Goal: Find specific page/section: Find specific page/section

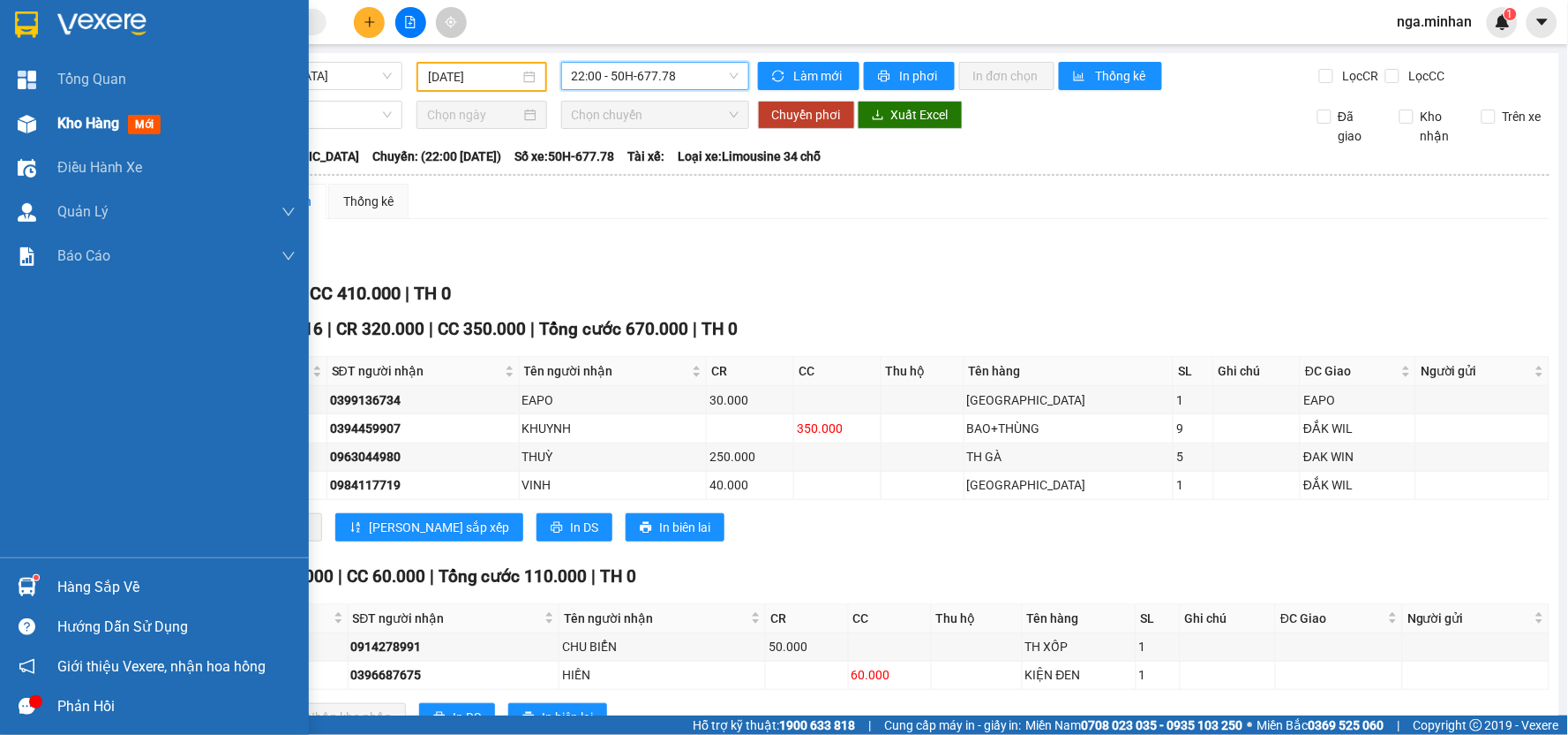
scroll to position [64, 0]
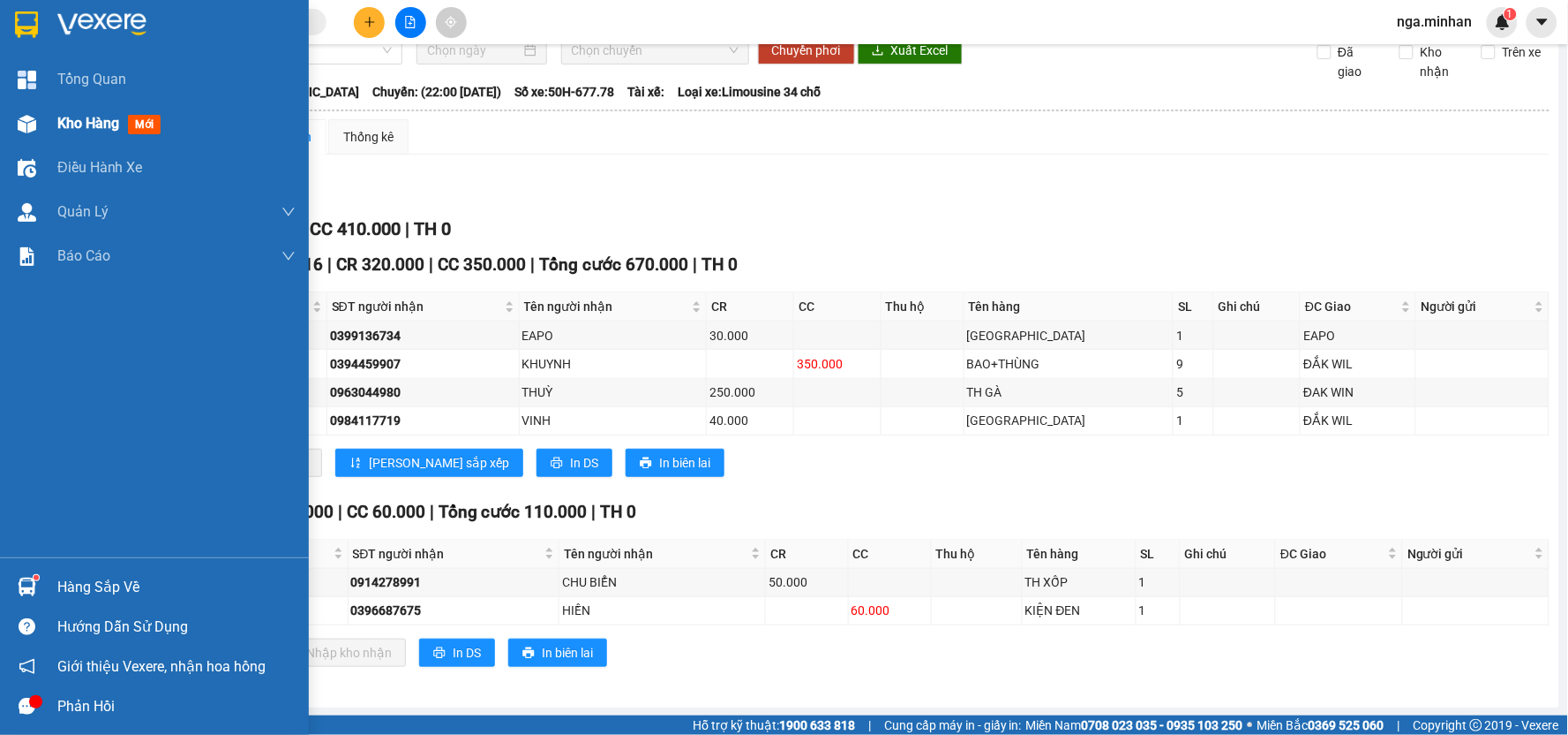
click at [55, 120] on div "Kho hàng mới" at bounding box center [154, 124] width 309 height 45
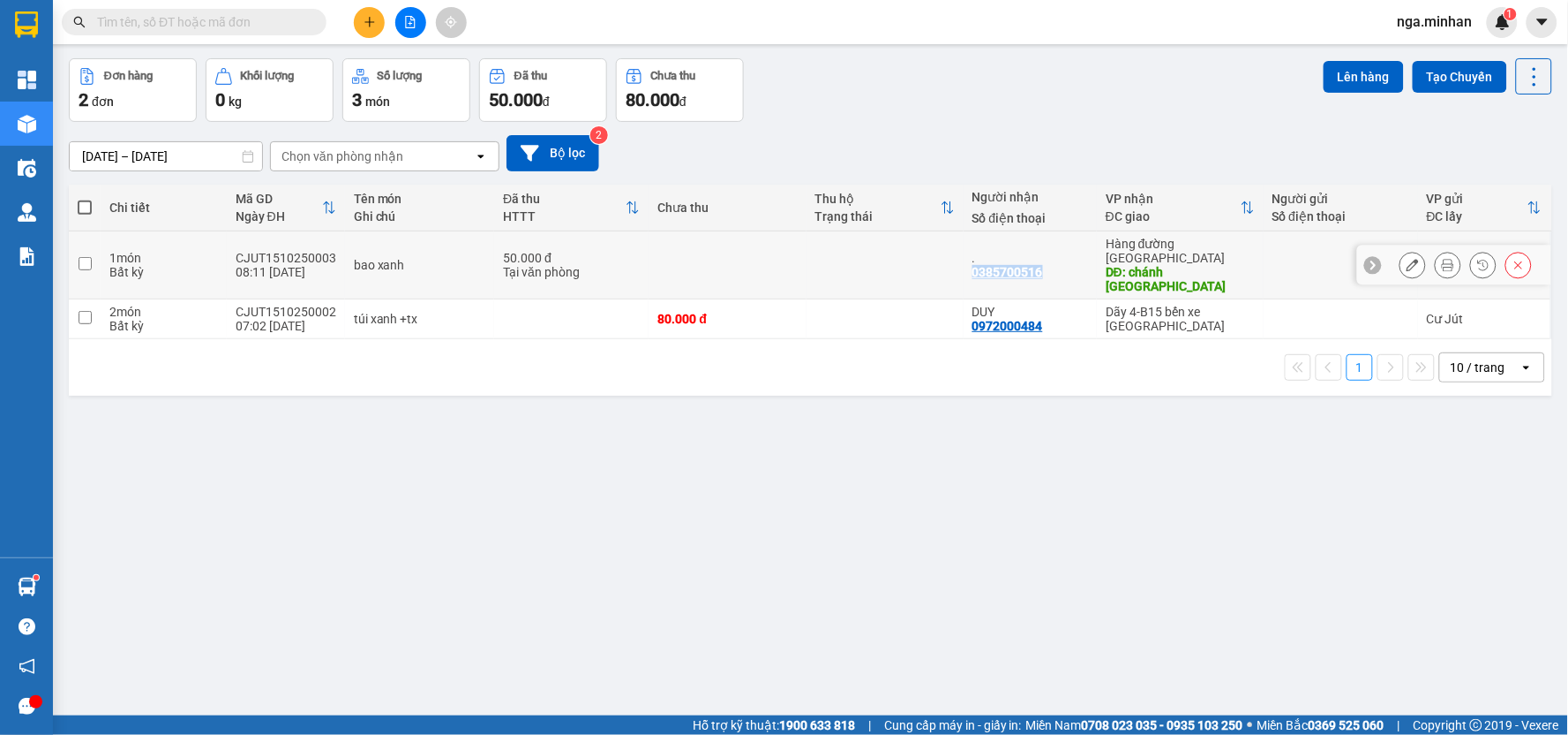
drag, startPoint x: 962, startPoint y: 261, endPoint x: 1043, endPoint y: 253, distance: 81.4
click at [1043, 253] on div ". 0385700516" at bounding box center [1030, 265] width 116 height 29
checkbox input "true"
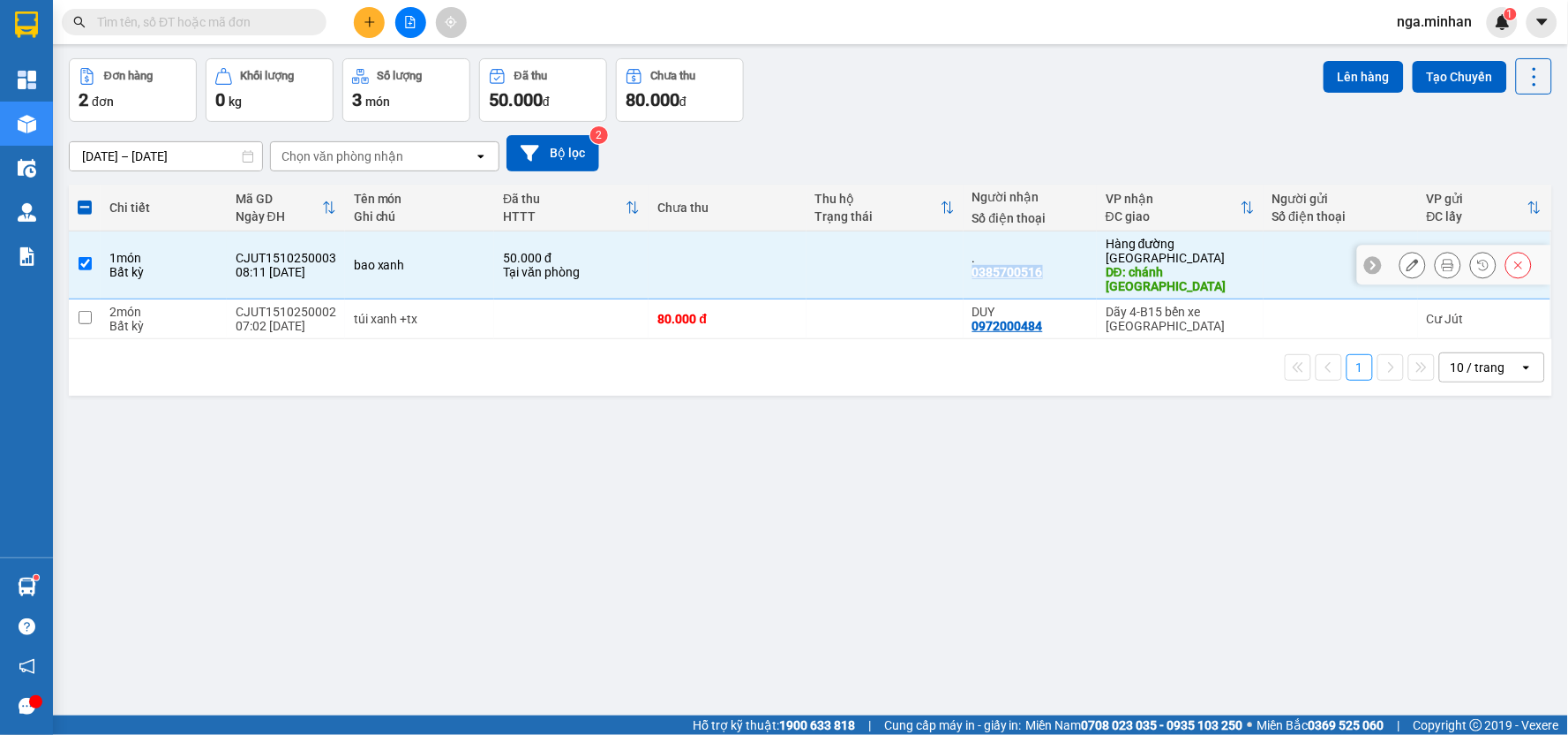
copy div "0385700516"
click at [254, 16] on input "text" at bounding box center [201, 22] width 208 height 20
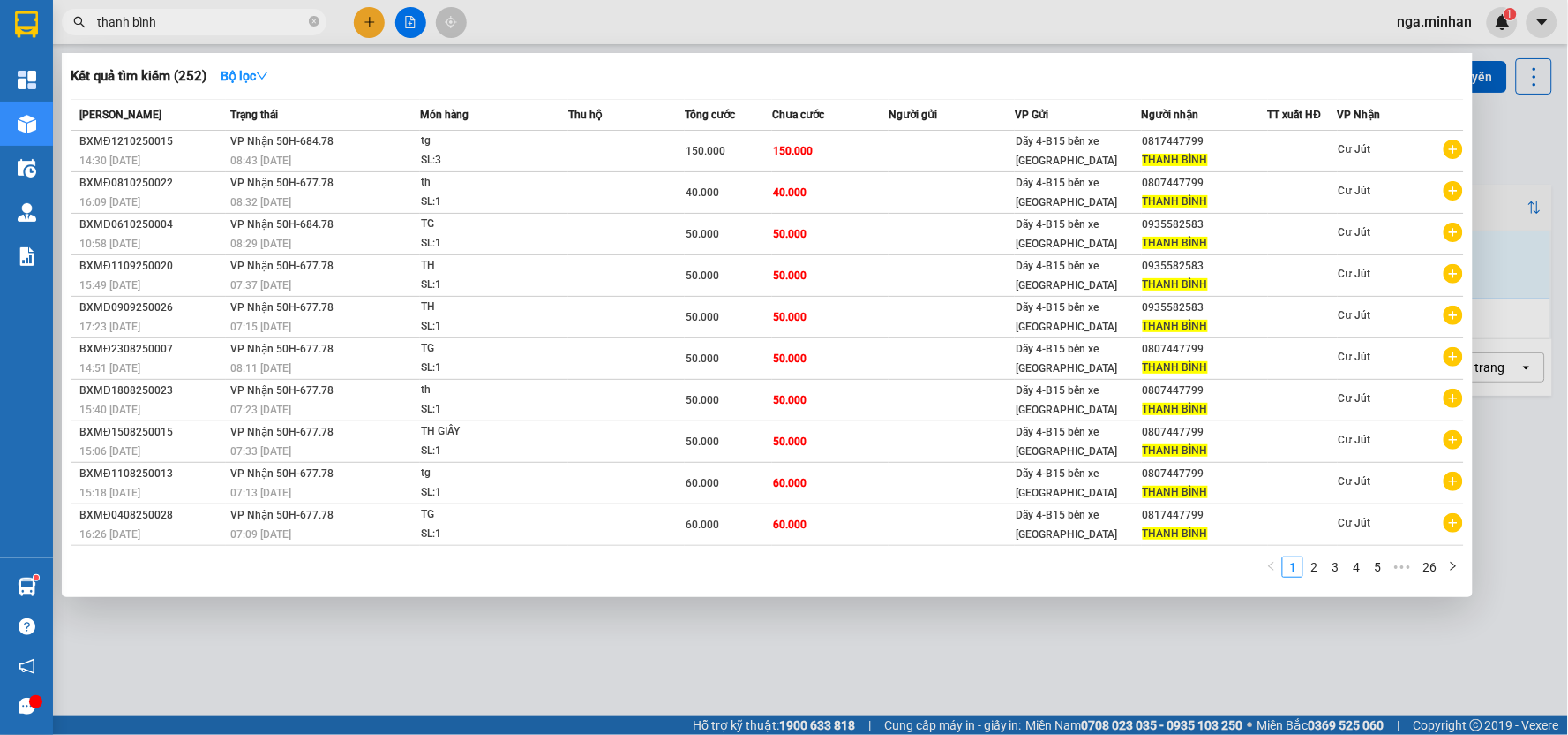
type input "thanh bình"
